Goal: Transaction & Acquisition: Purchase product/service

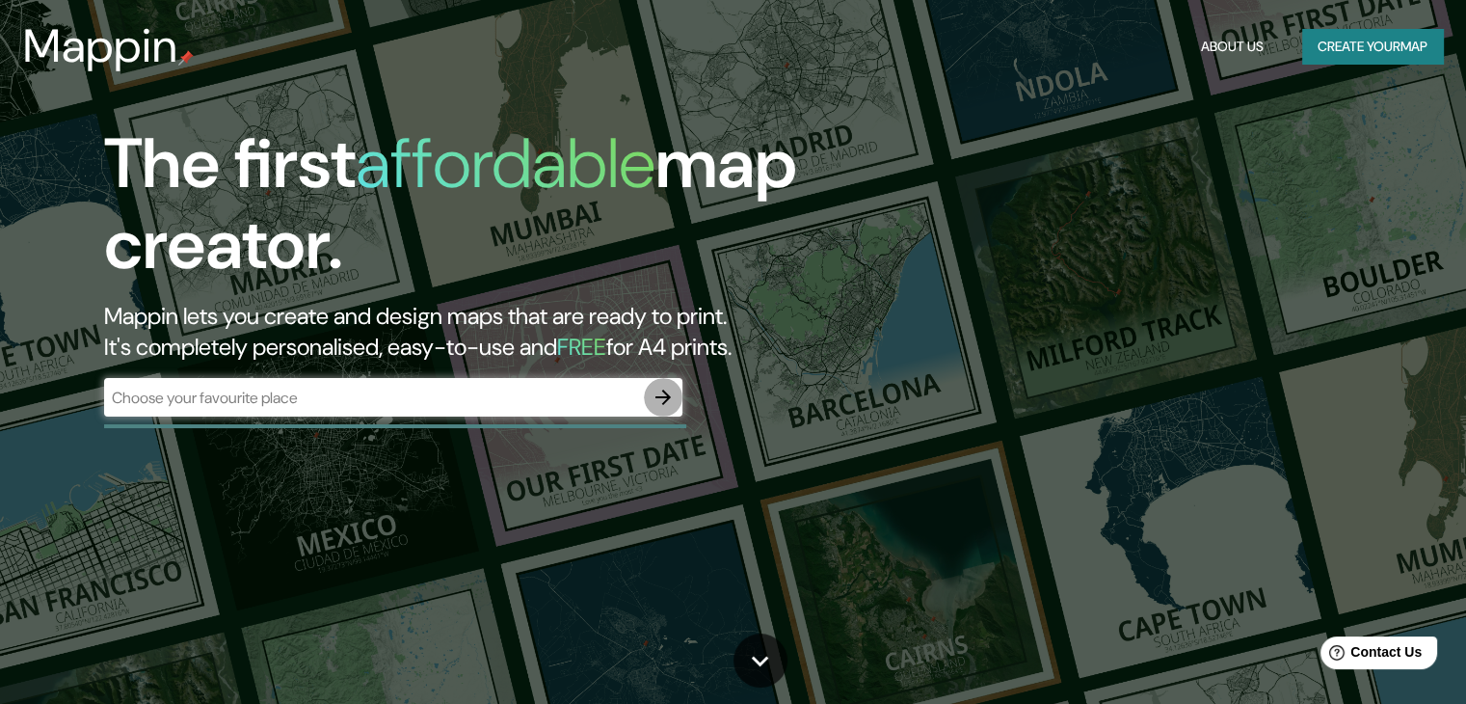
click at [677, 398] on button "button" at bounding box center [663, 397] width 39 height 39
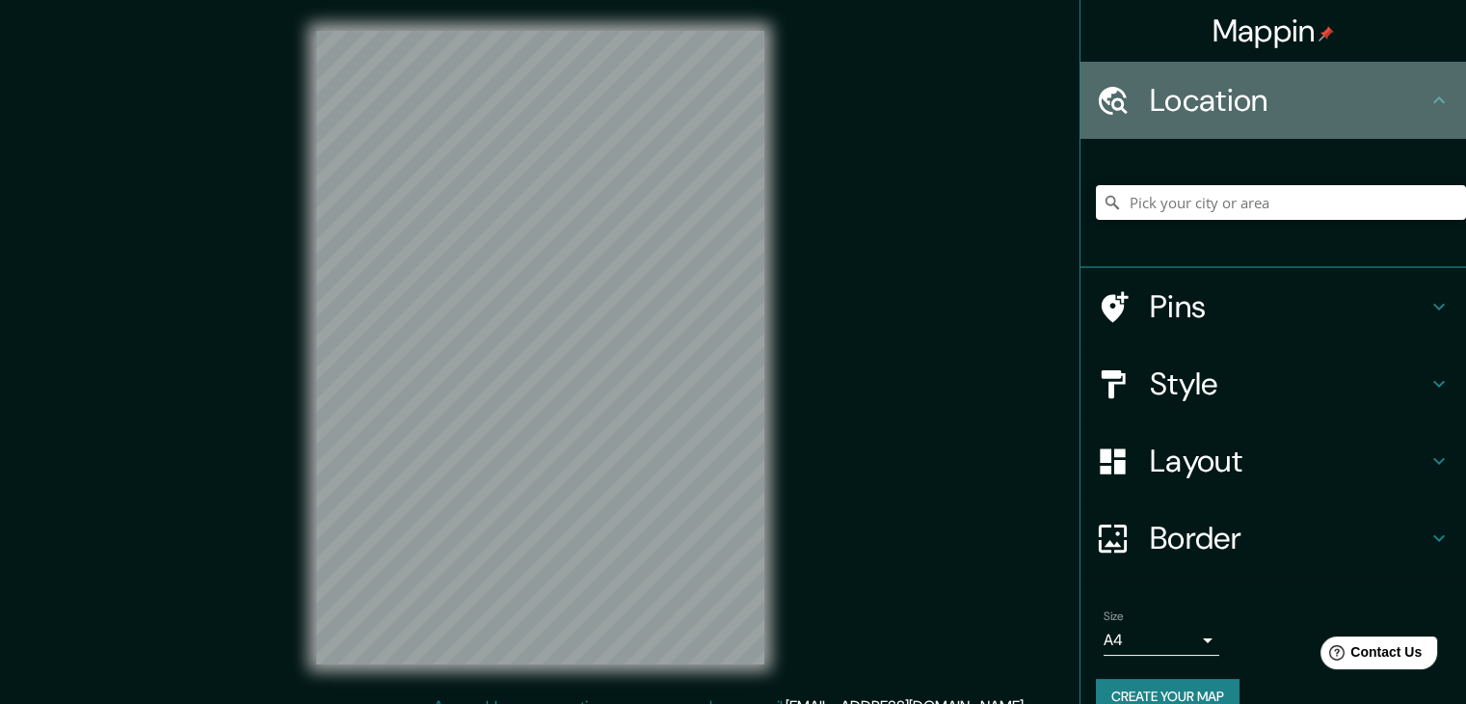
click at [1271, 125] on div "Location" at bounding box center [1272, 100] width 385 height 77
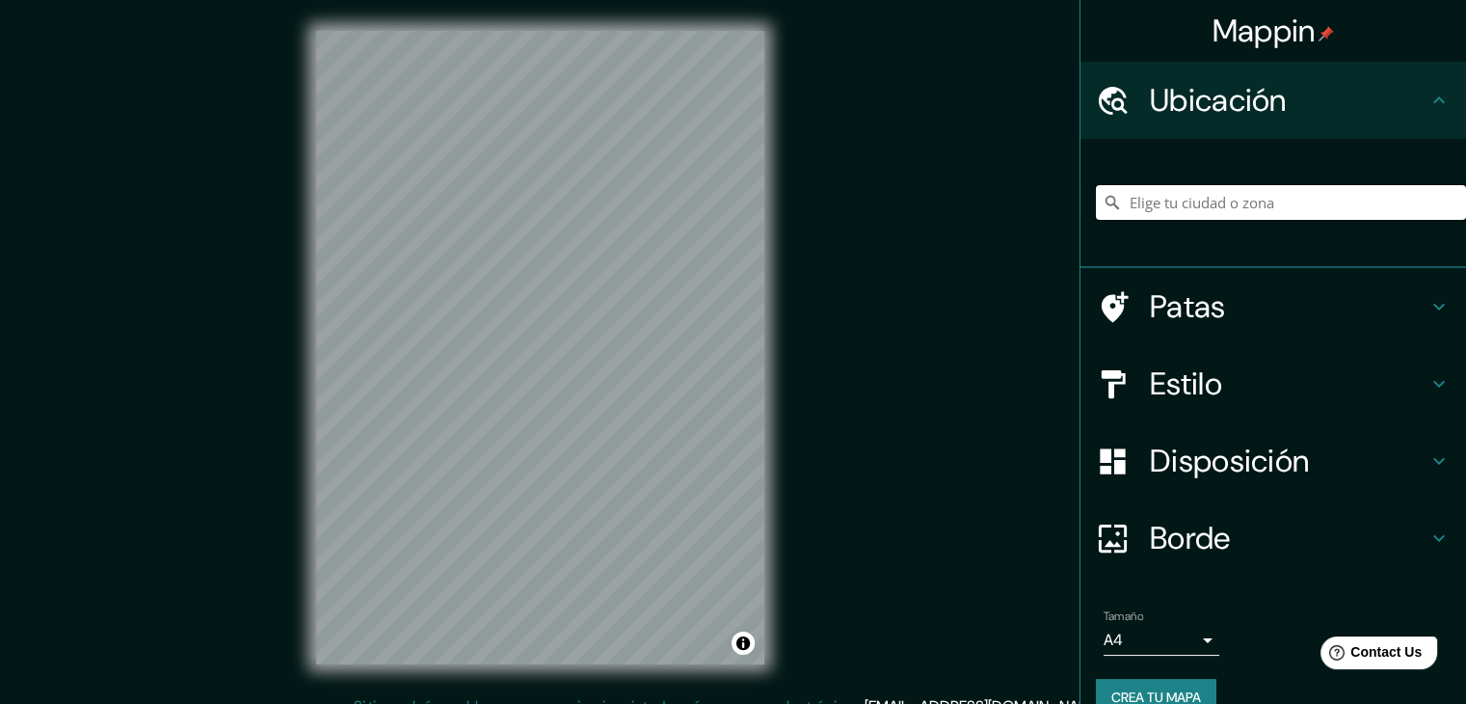
click at [1151, 198] on input "Elige tu ciudad o zona" at bounding box center [1281, 202] width 370 height 35
type input "1"
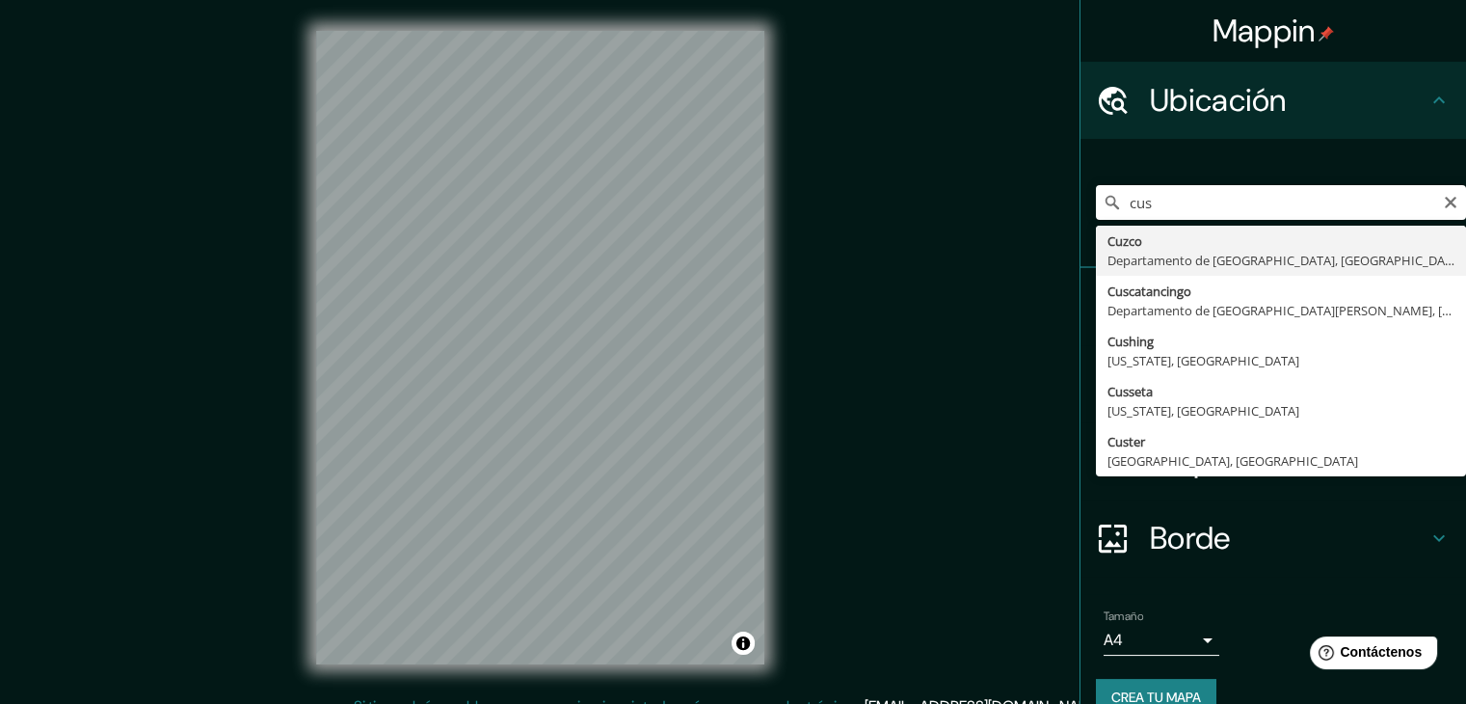
type input "Cusco, [GEOGRAPHIC_DATA], [GEOGRAPHIC_DATA]"
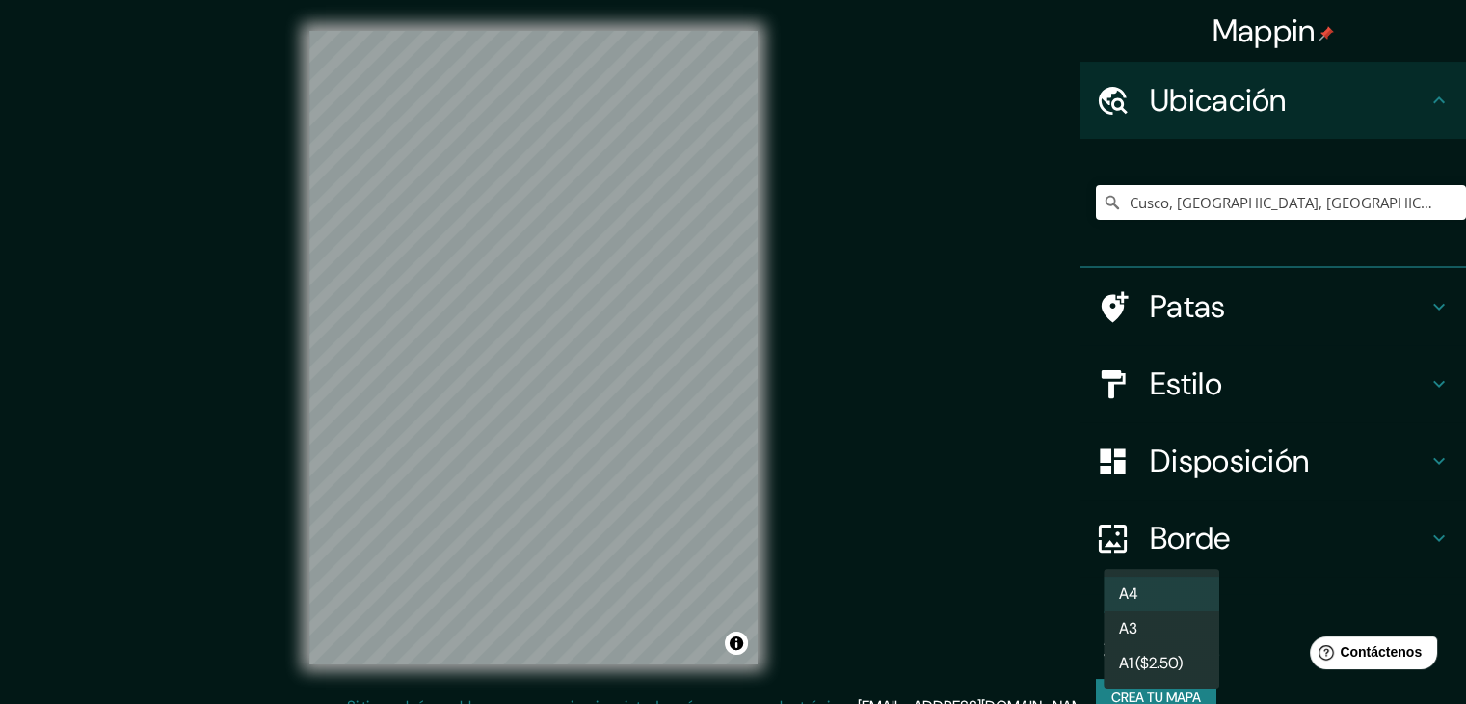
click at [1193, 639] on body "Mappin Ubicación Cusco, [GEOGRAPHIC_DATA], [GEOGRAPHIC_DATA] Patas Estilo Dispo…" at bounding box center [733, 352] width 1466 height 704
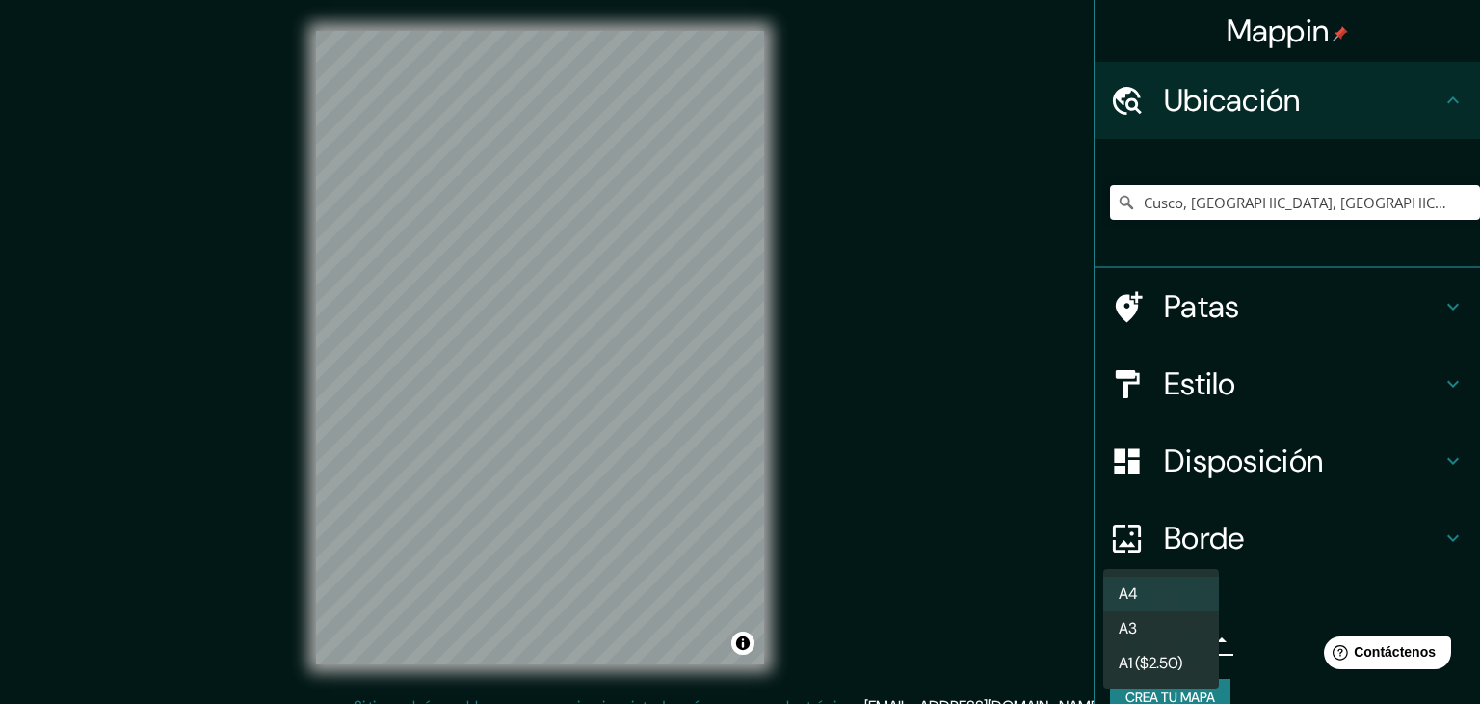
click at [1171, 629] on li "A3" at bounding box center [1161, 628] width 116 height 35
type input "a4"
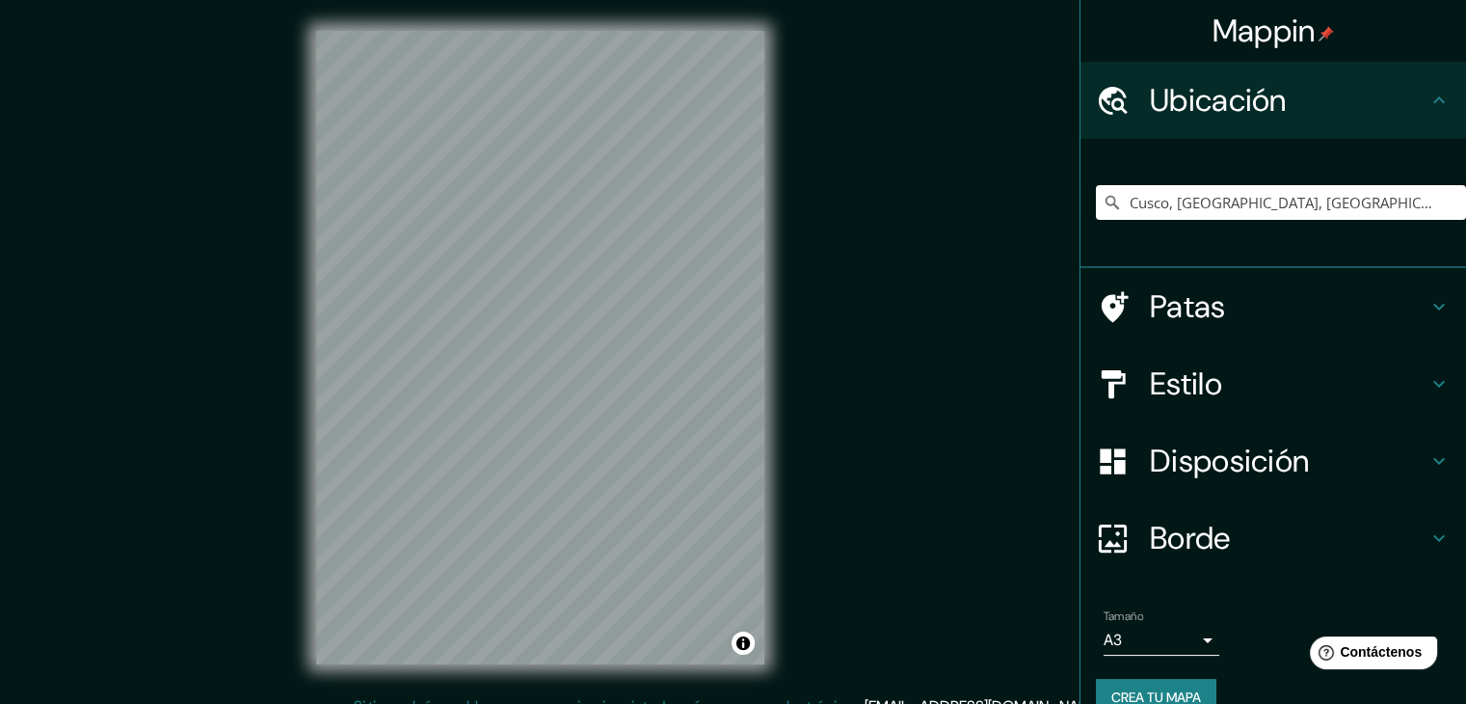
click at [1366, 371] on h4 "Estilo" at bounding box center [1289, 383] width 278 height 39
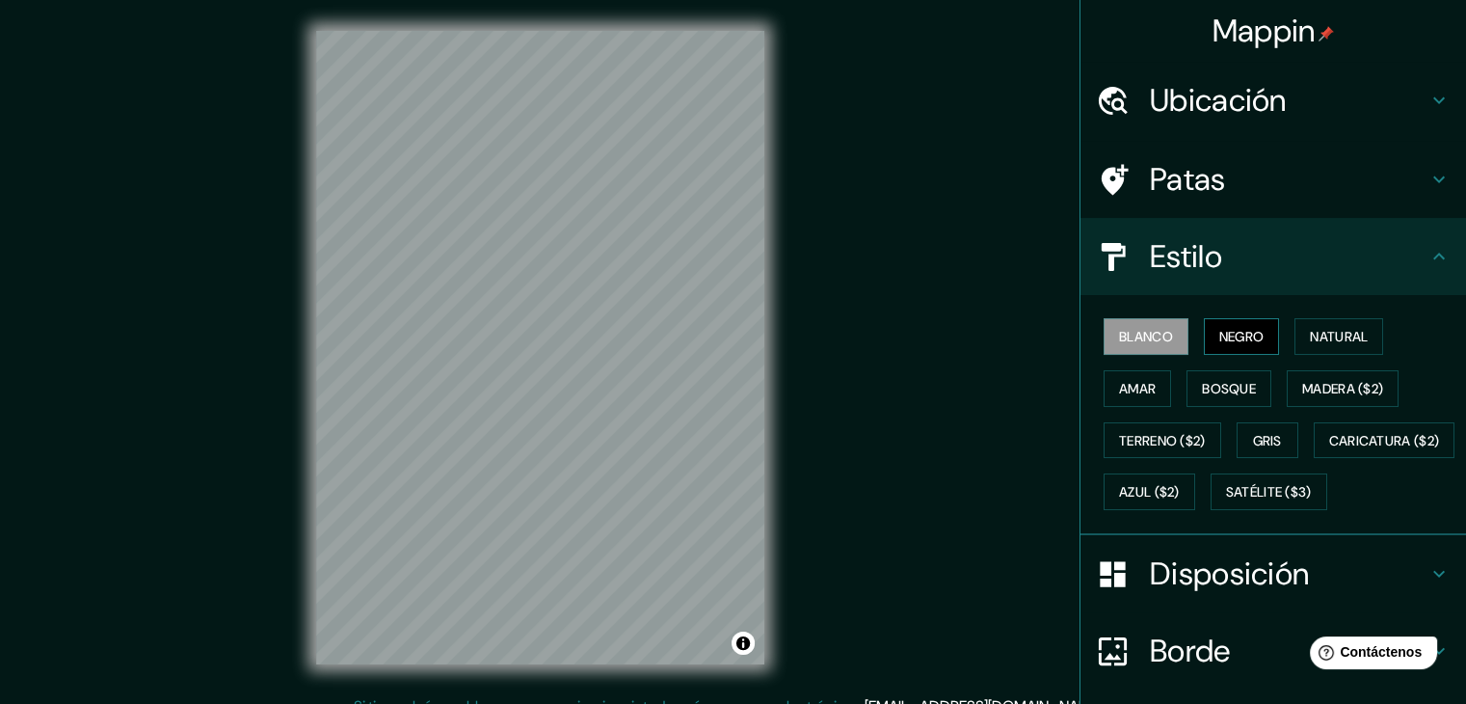
click at [1233, 339] on font "Negro" at bounding box center [1241, 336] width 45 height 17
click at [1427, 170] on icon at bounding box center [1438, 179] width 23 height 23
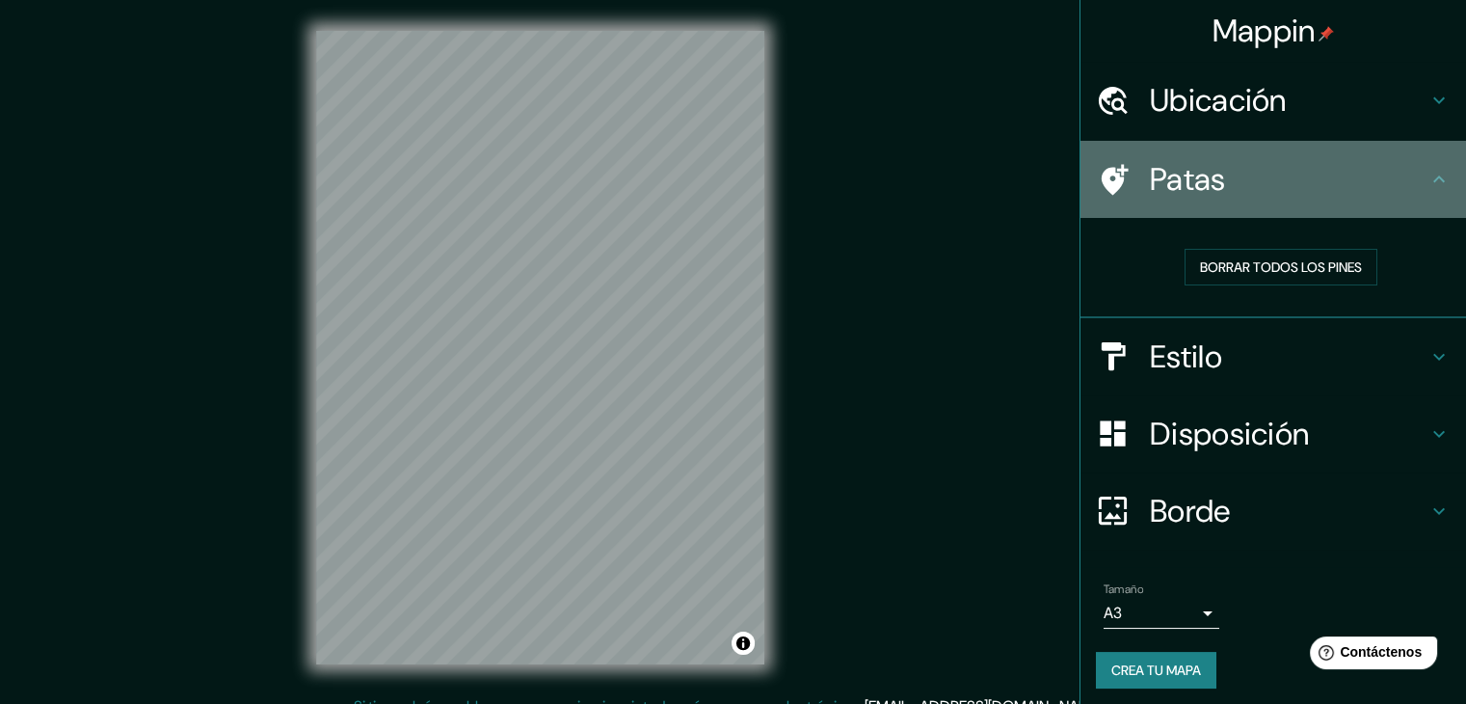
click at [1427, 170] on icon at bounding box center [1438, 179] width 23 height 23
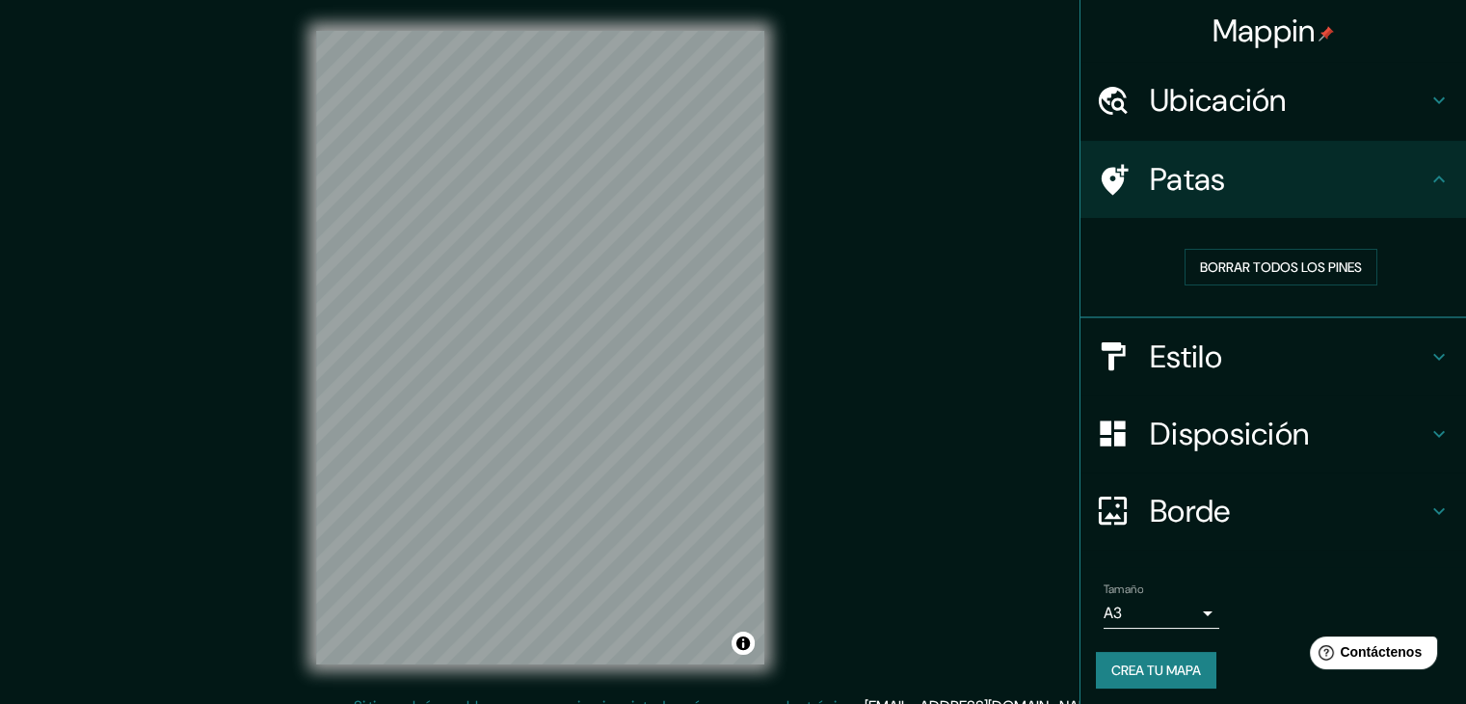
click at [1427, 178] on icon at bounding box center [1438, 179] width 23 height 23
click at [1427, 349] on icon at bounding box center [1438, 356] width 23 height 23
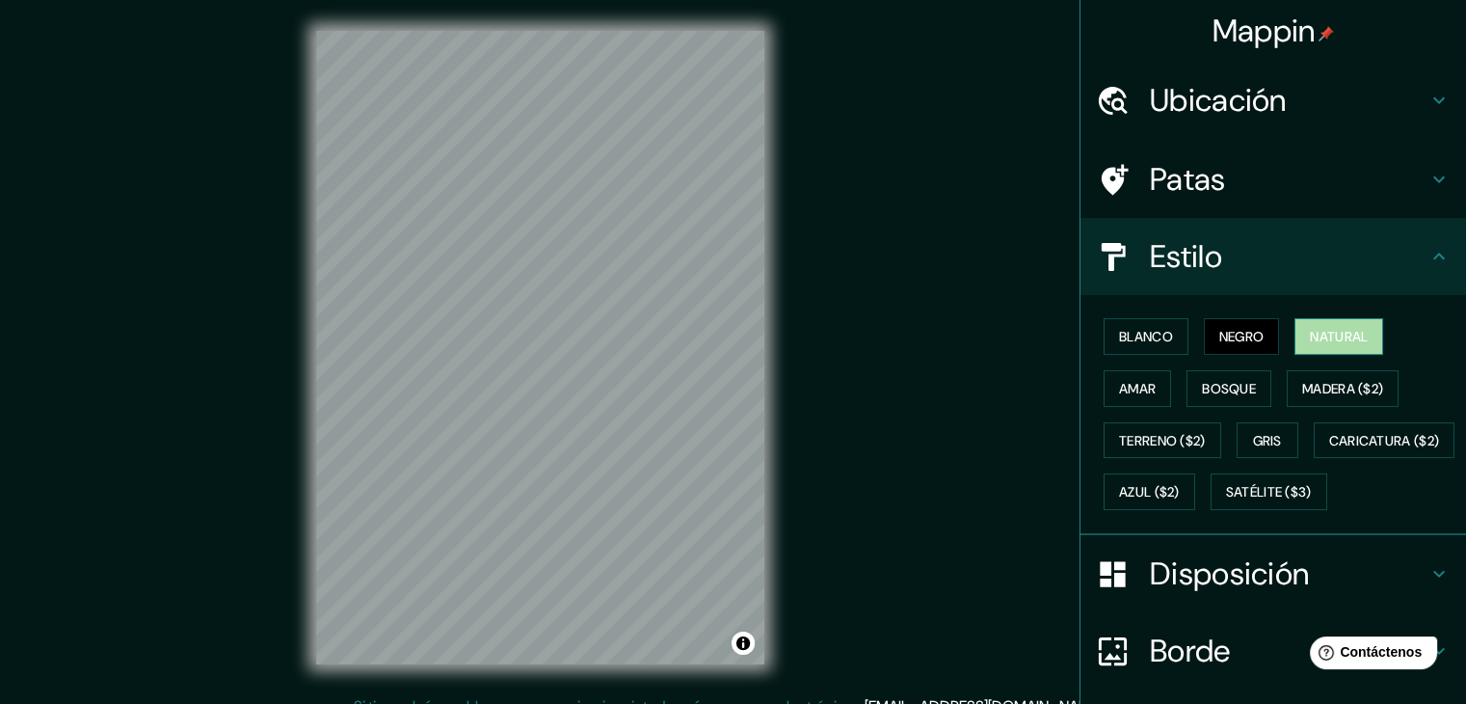
click at [1358, 340] on font "Natural" at bounding box center [1339, 336] width 58 height 17
click at [1232, 340] on font "Negro" at bounding box center [1241, 336] width 45 height 17
